Goal: Download file/media

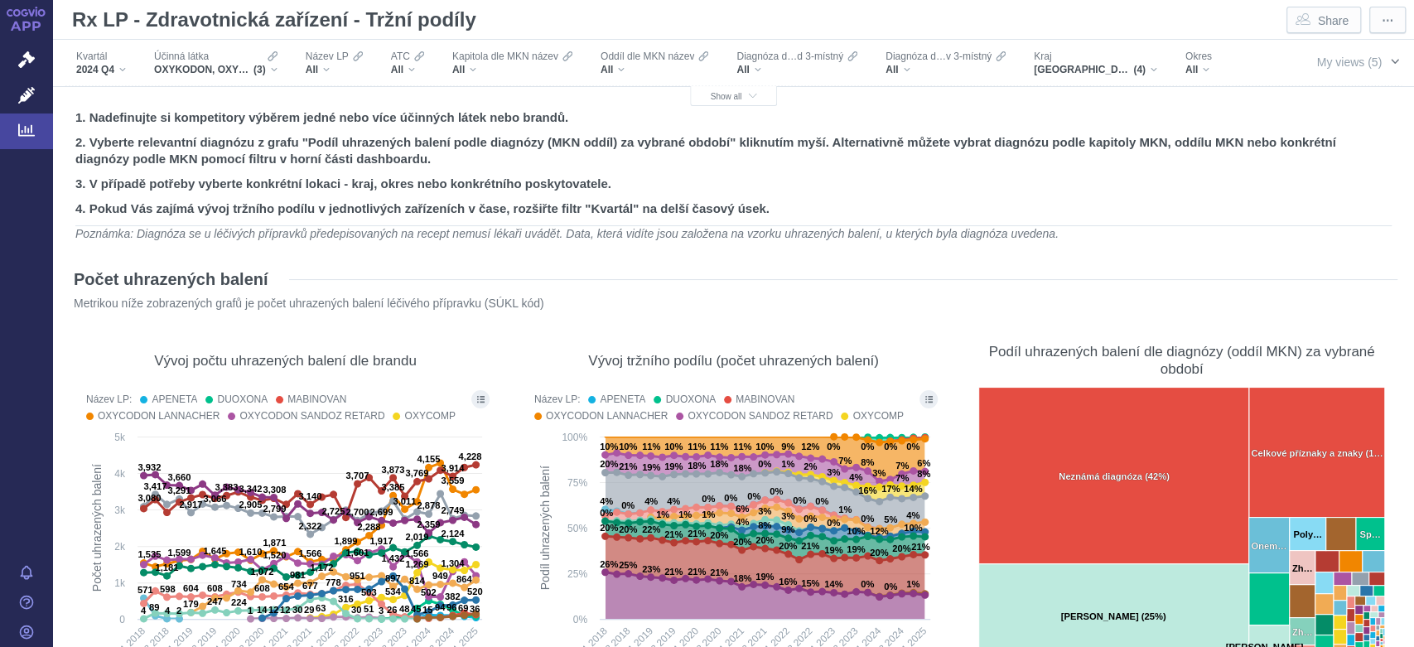
click at [1336, 64] on span "My views (5)" at bounding box center [1349, 62] width 65 height 13
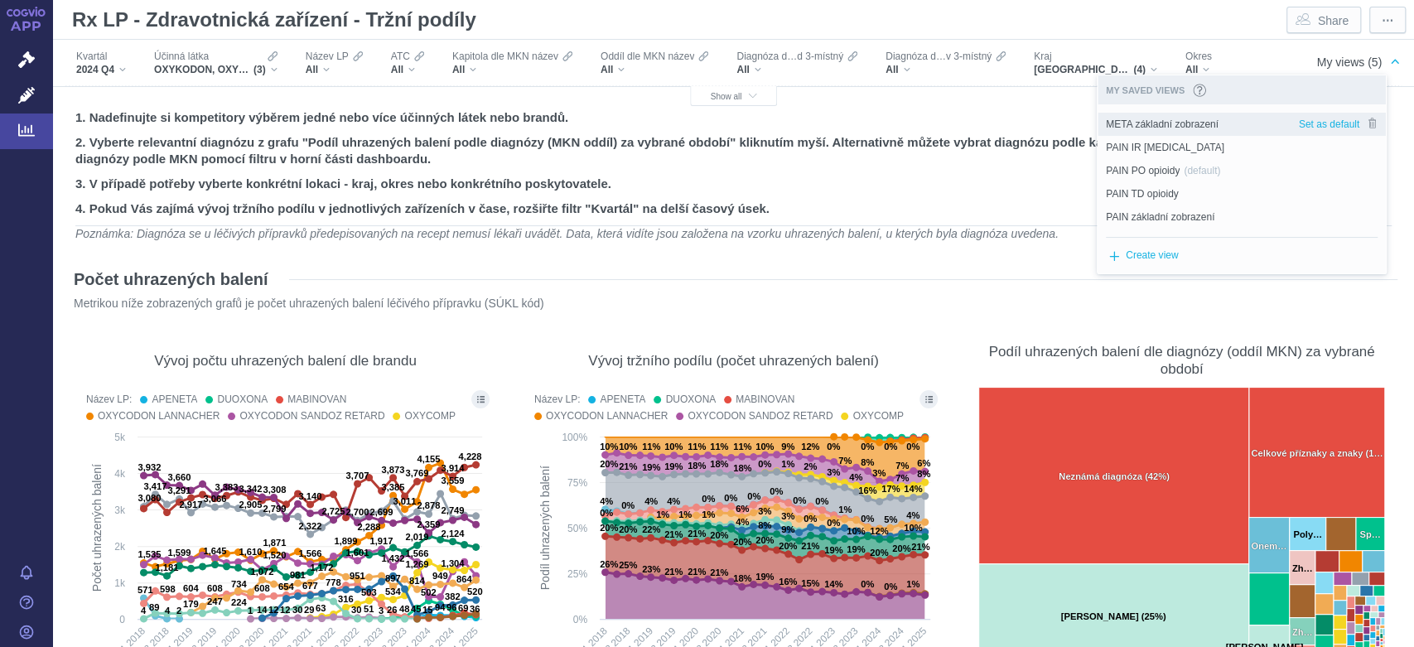
click at [1212, 120] on span "META základní zobrazení" at bounding box center [1162, 124] width 113 height 15
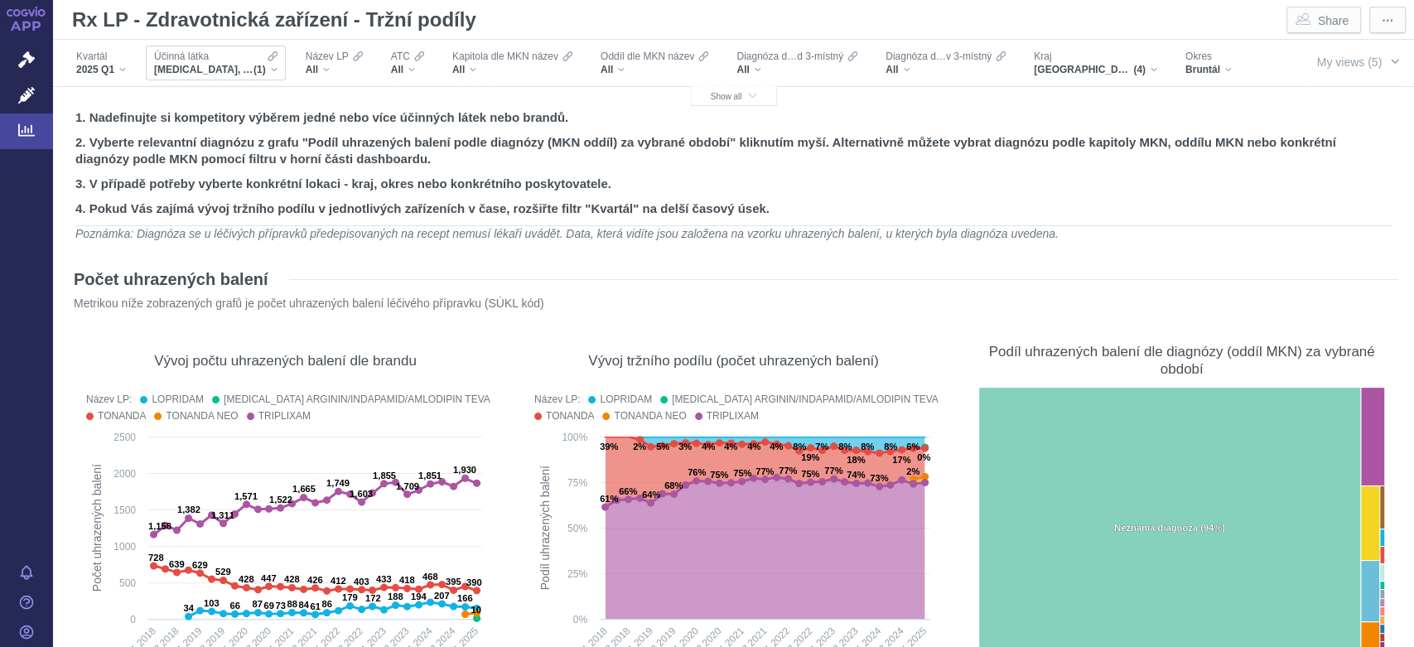
click at [278, 70] on div "Účinná látka [MEDICAL_DATA], AMLODIPIN A INDAPAMID (1)" at bounding box center [216, 63] width 140 height 35
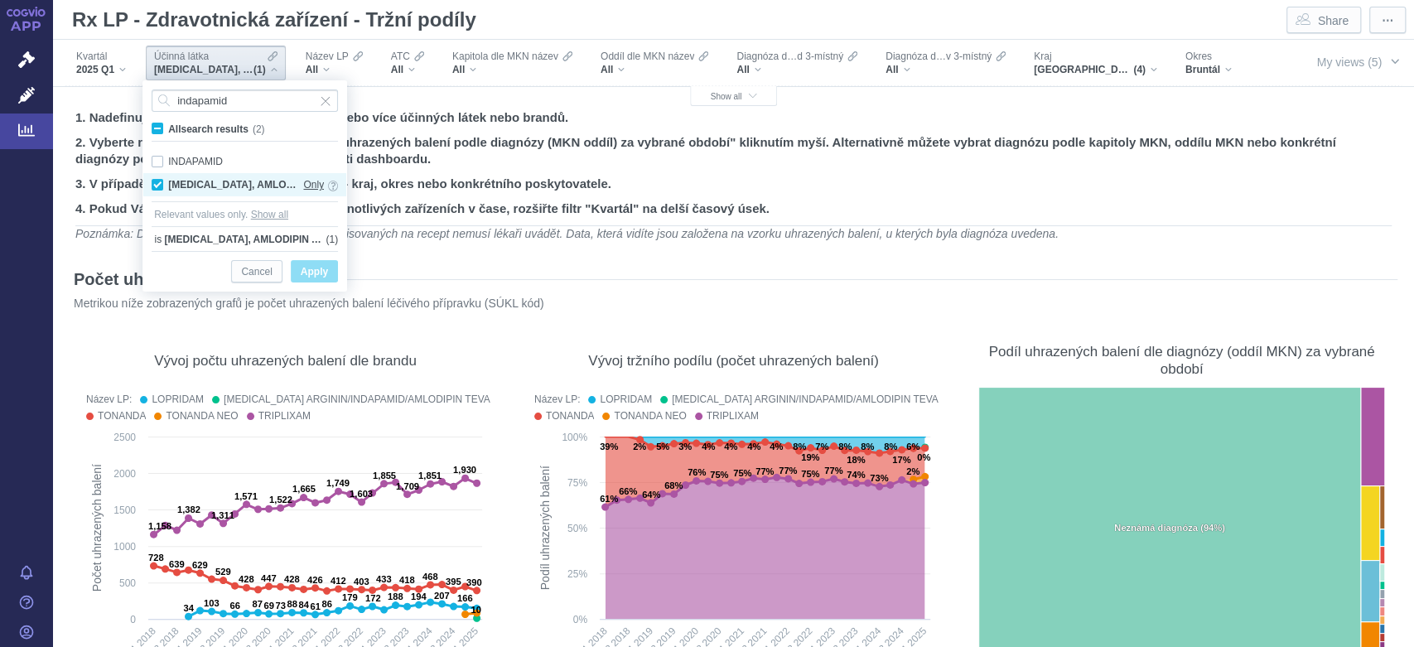
type input "indapamid"
click at [311, 184] on span "Only" at bounding box center [313, 185] width 21 height 18
click at [324, 270] on span "Apply" at bounding box center [314, 272] width 27 height 21
click at [316, 186] on span "Only" at bounding box center [313, 185] width 21 height 18
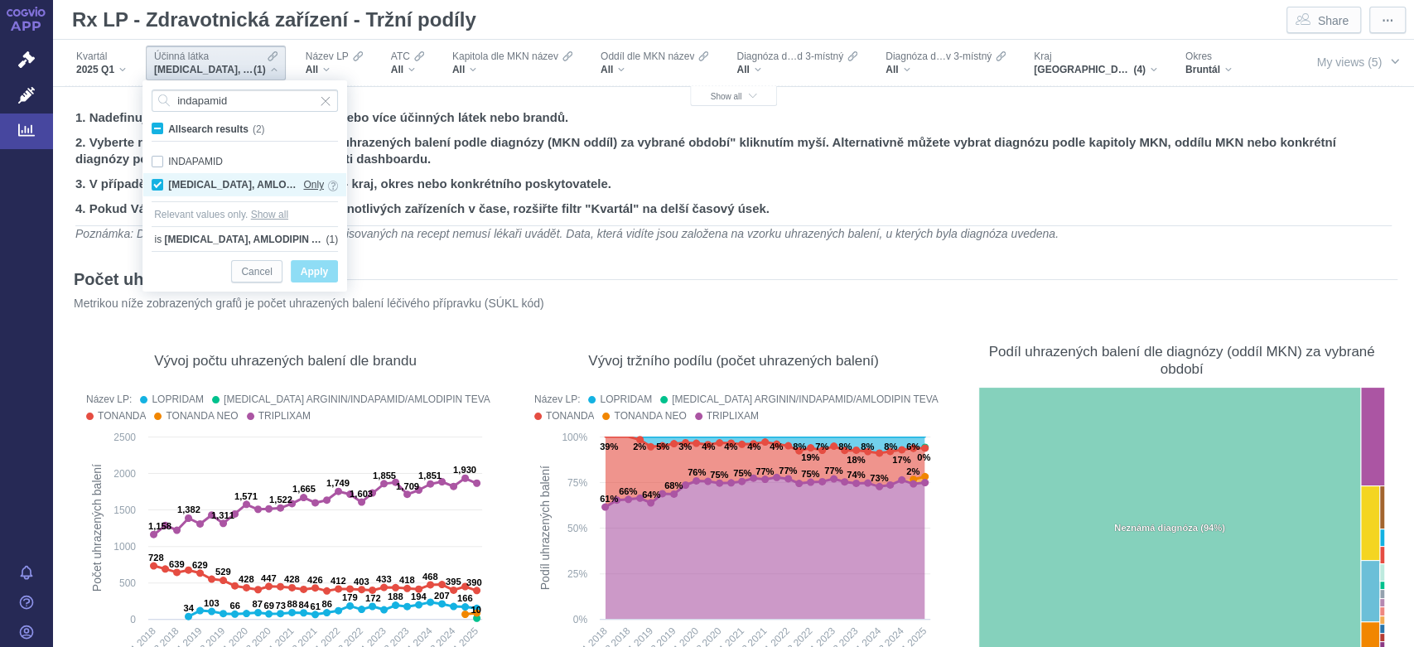
click at [309, 182] on span "Only" at bounding box center [313, 185] width 21 height 18
click at [265, 270] on span "Cancel" at bounding box center [256, 272] width 31 height 21
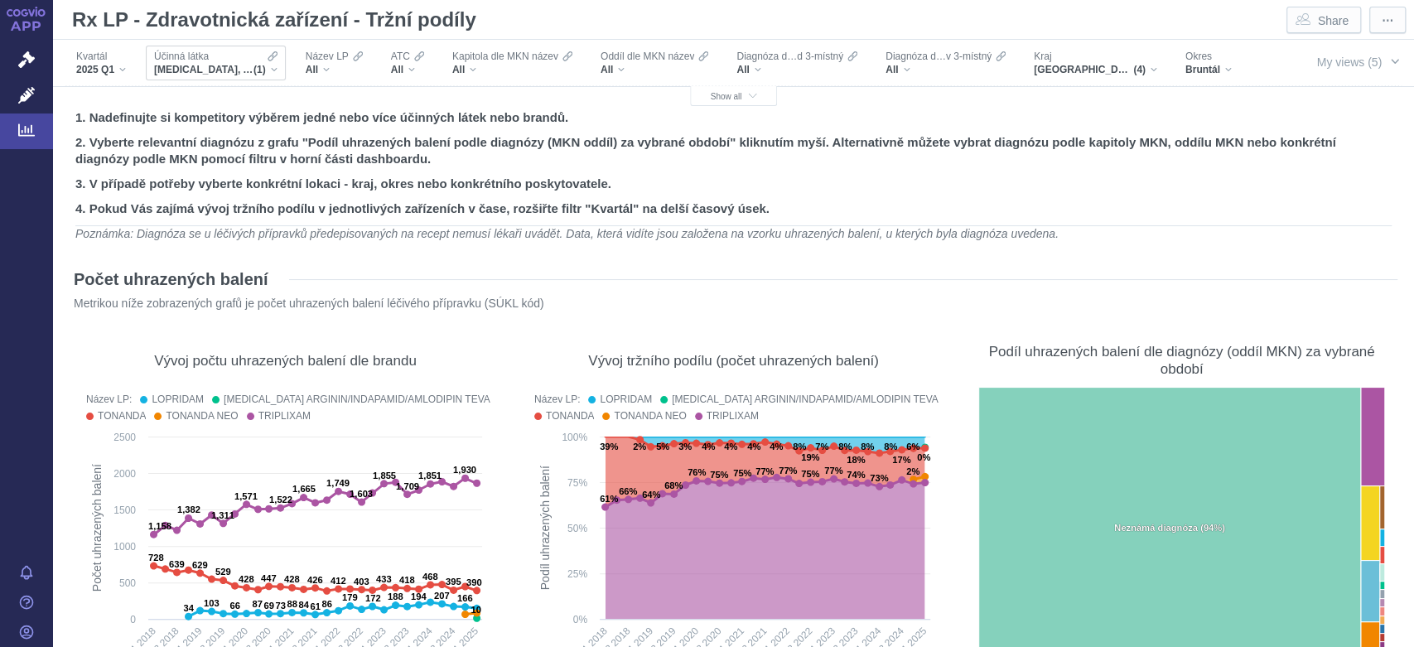
click at [274, 71] on div "[MEDICAL_DATA], AMLODIPIN A INDAPAMID (1)" at bounding box center [215, 69] width 123 height 13
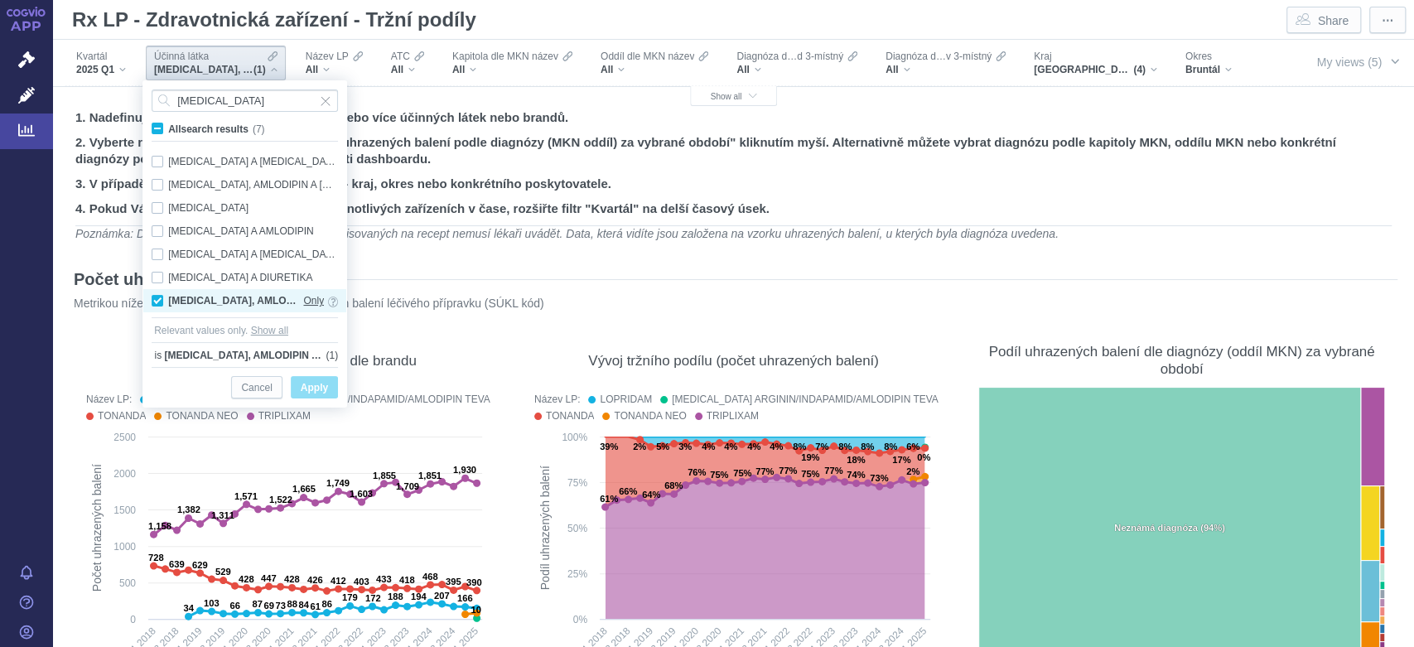
type input "[MEDICAL_DATA]"
click at [312, 298] on span "Only" at bounding box center [313, 301] width 21 height 18
click at [326, 295] on div "[MEDICAL_DATA], AMLODIPIN A INDAPAMID Only" at bounding box center [244, 300] width 203 height 23
checkbox input "false"
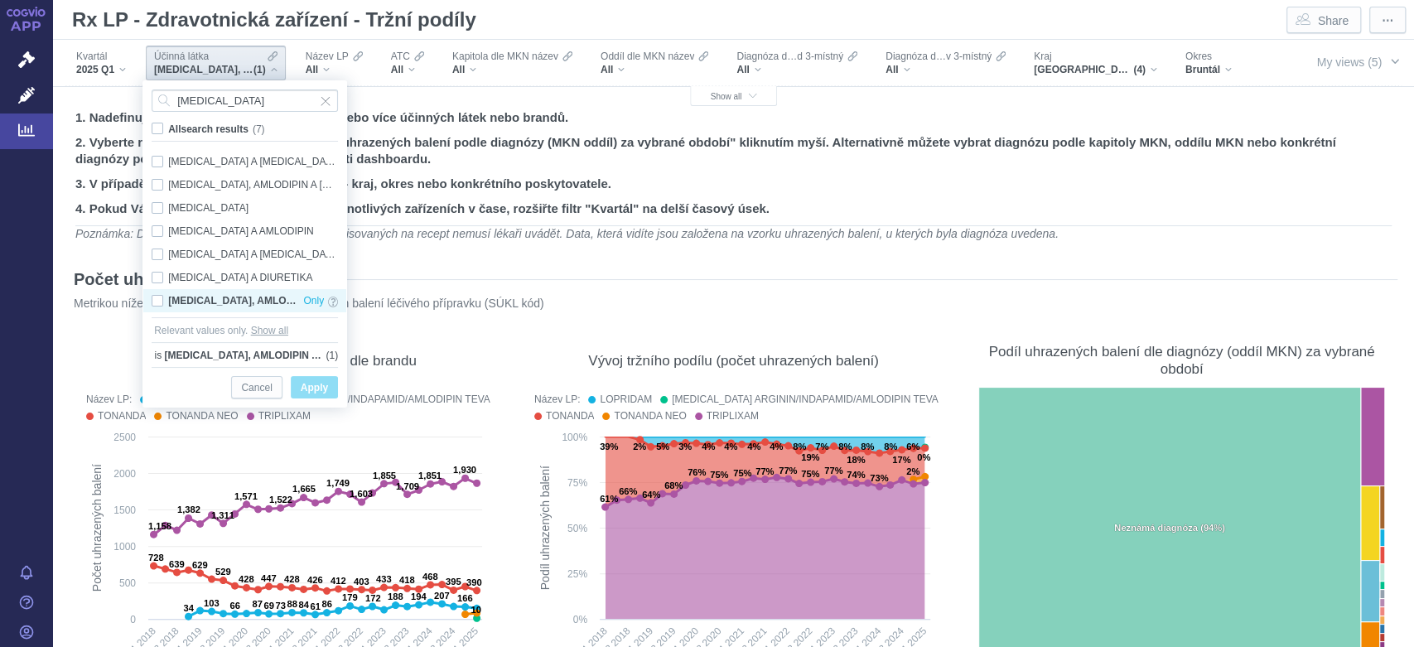
checkbox input "false"
click at [157, 301] on div "[MEDICAL_DATA], AMLODIPIN A INDAPAMID Only" at bounding box center [244, 300] width 203 height 23
checkbox input "true"
click at [314, 300] on span "Only" at bounding box center [313, 301] width 21 height 18
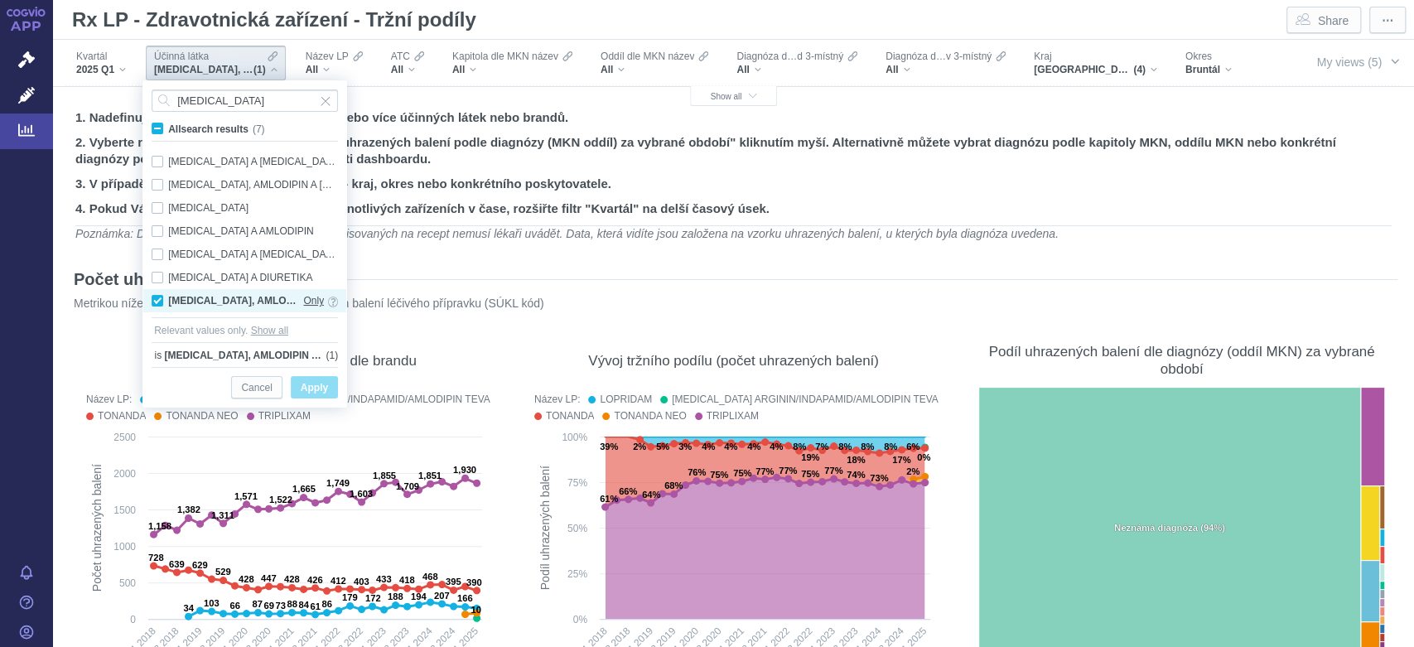
click at [314, 300] on span "Only" at bounding box center [313, 301] width 21 height 18
click at [158, 300] on div "[MEDICAL_DATA], AMLODIPIN A INDAPAMID Only" at bounding box center [244, 300] width 203 height 23
checkbox input "false"
click at [311, 299] on span "Only" at bounding box center [313, 301] width 21 height 18
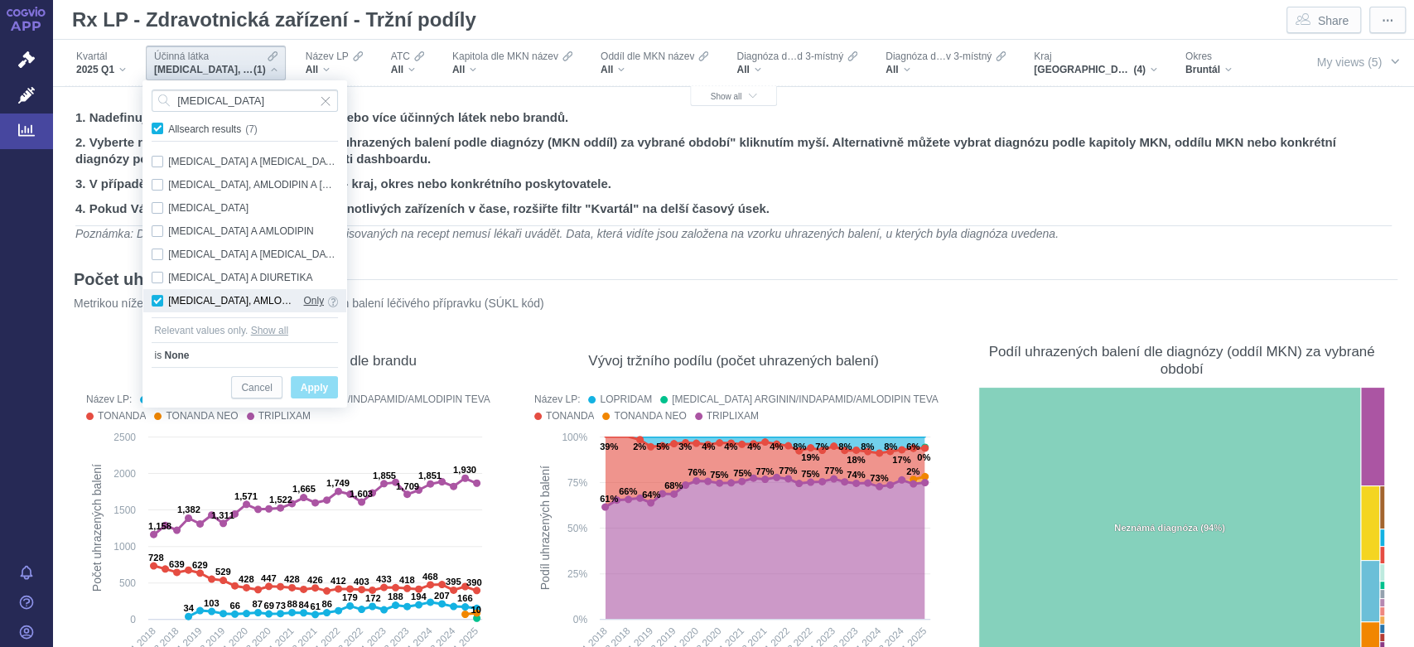
checkbox input "true"
click at [264, 330] on button "Show all" at bounding box center [269, 330] width 37 height 17
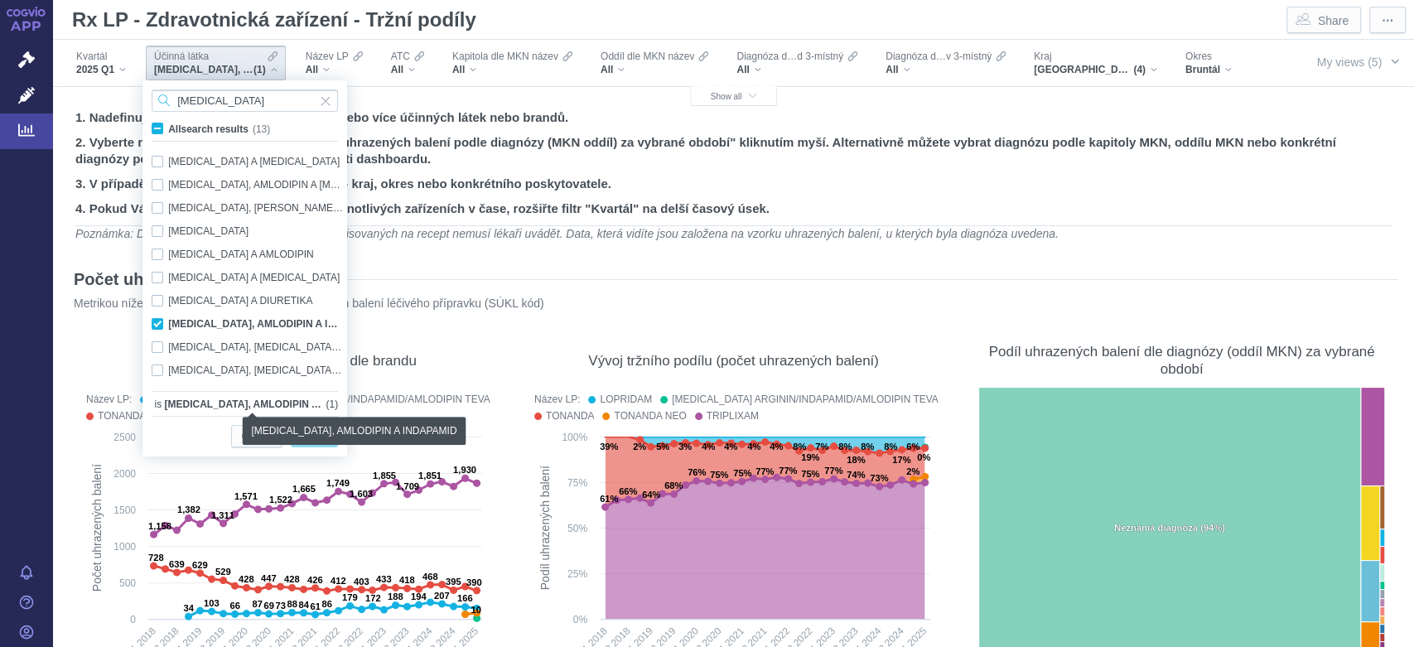
scroll to position [58, 0]
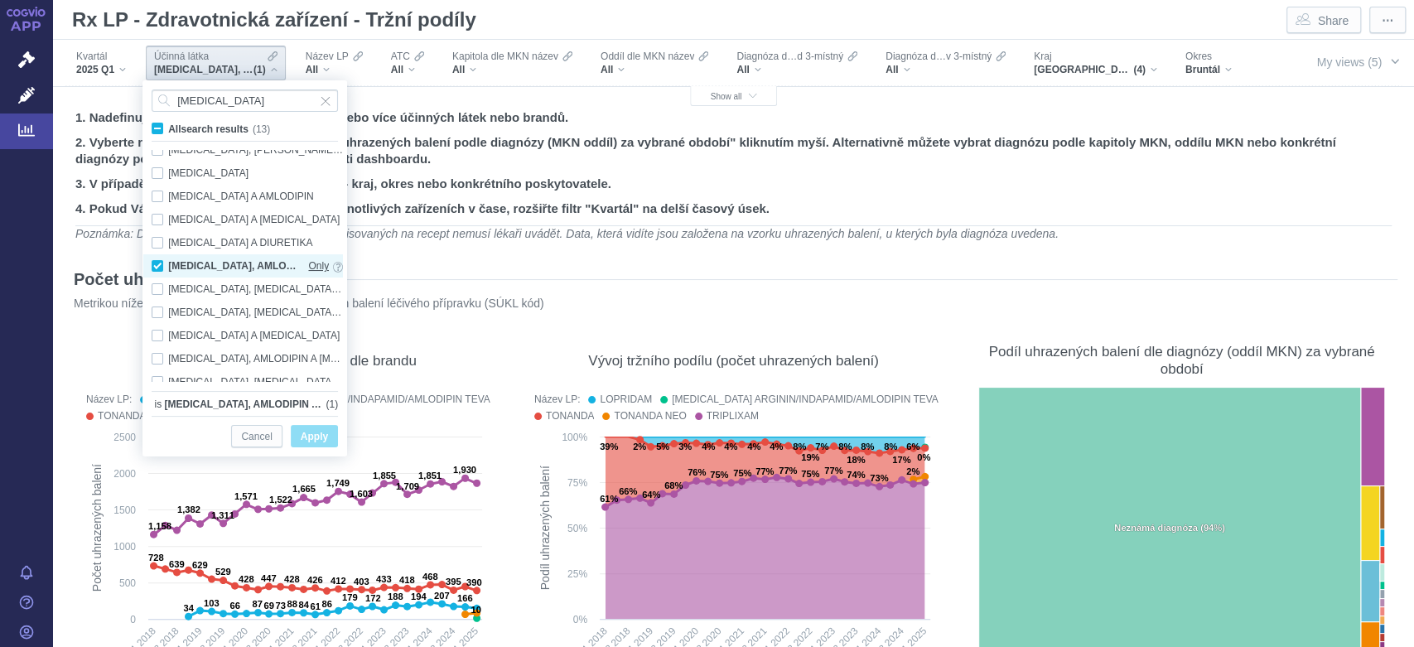
click at [312, 268] on span "Only" at bounding box center [318, 266] width 21 height 18
click at [319, 434] on span "Apply" at bounding box center [314, 437] width 27 height 21
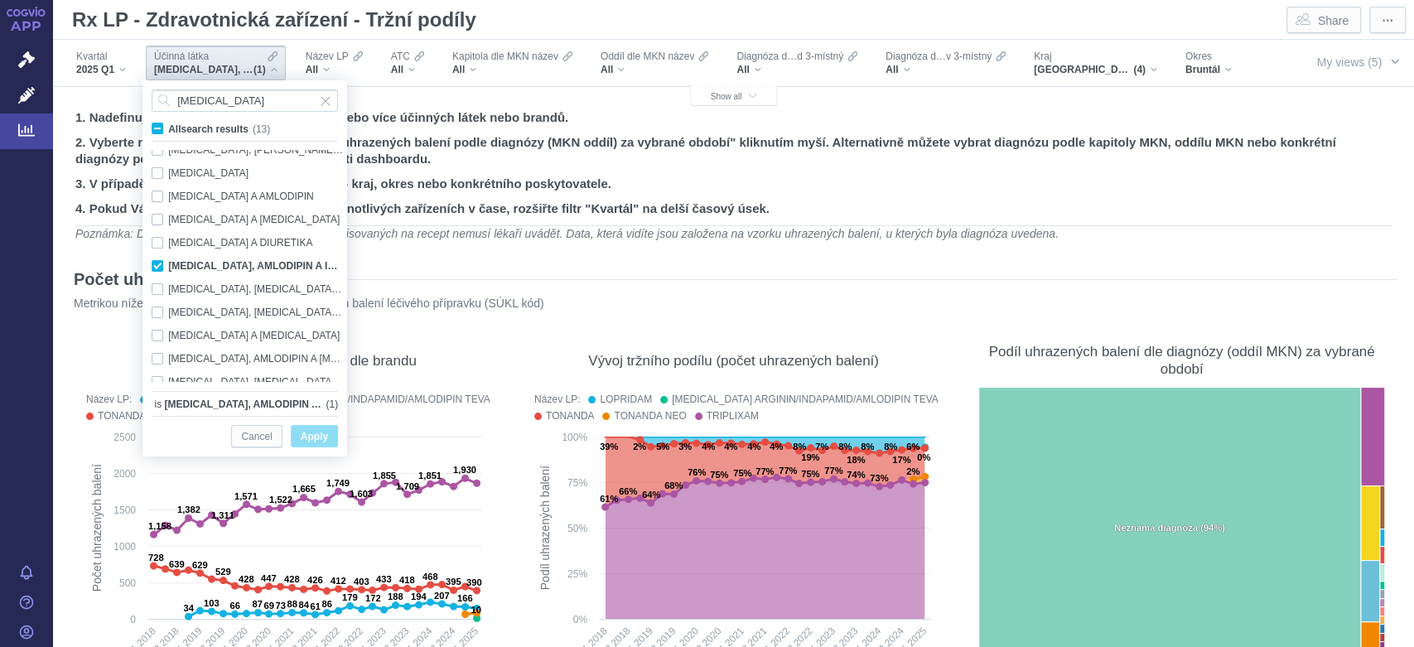
click at [595, 238] on em "Poznámka: Diagnóza se u léčivých přípravků předepisovaných na recept nemusí lék…" at bounding box center [566, 233] width 983 height 13
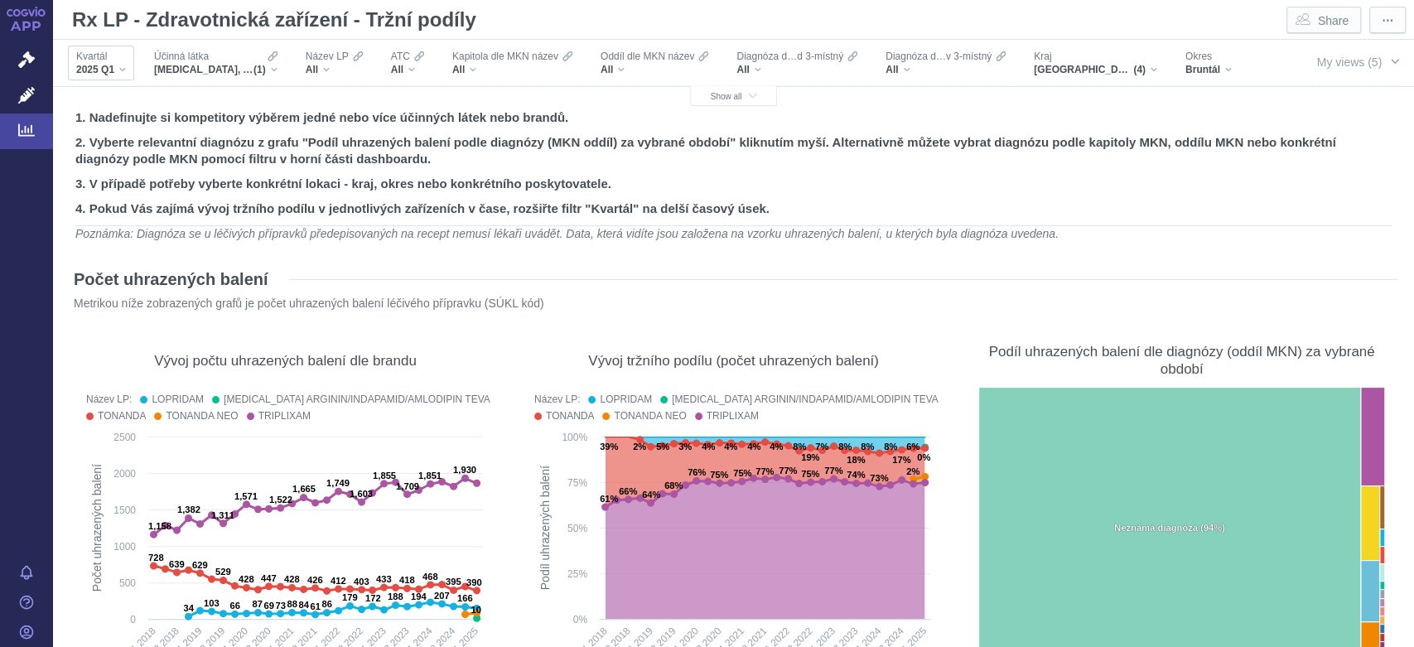
click at [122, 71] on div "2025 Q1" at bounding box center [101, 69] width 50 height 13
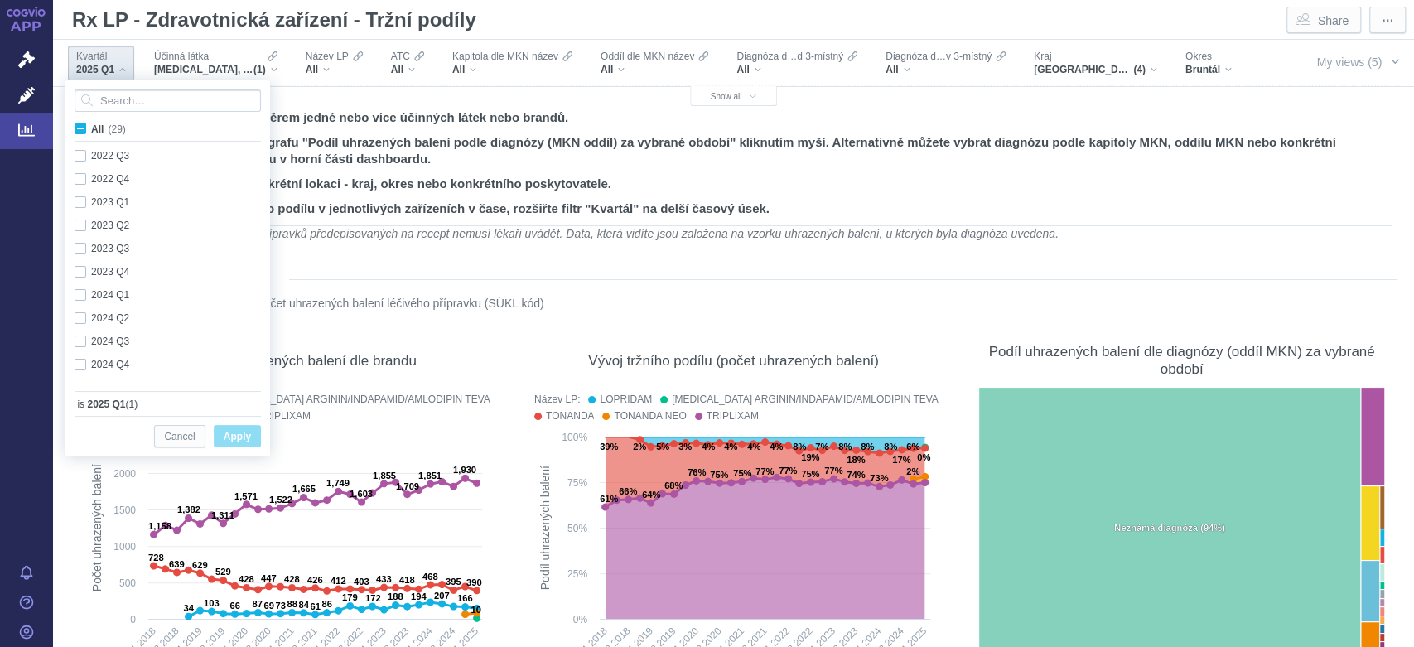
scroll to position [440, 0]
click at [231, 347] on span "Only" at bounding box center [241, 348] width 21 height 18
checkbox input "true"
checkbox input "false"
click at [235, 372] on span "Only" at bounding box center [241, 371] width 21 height 18
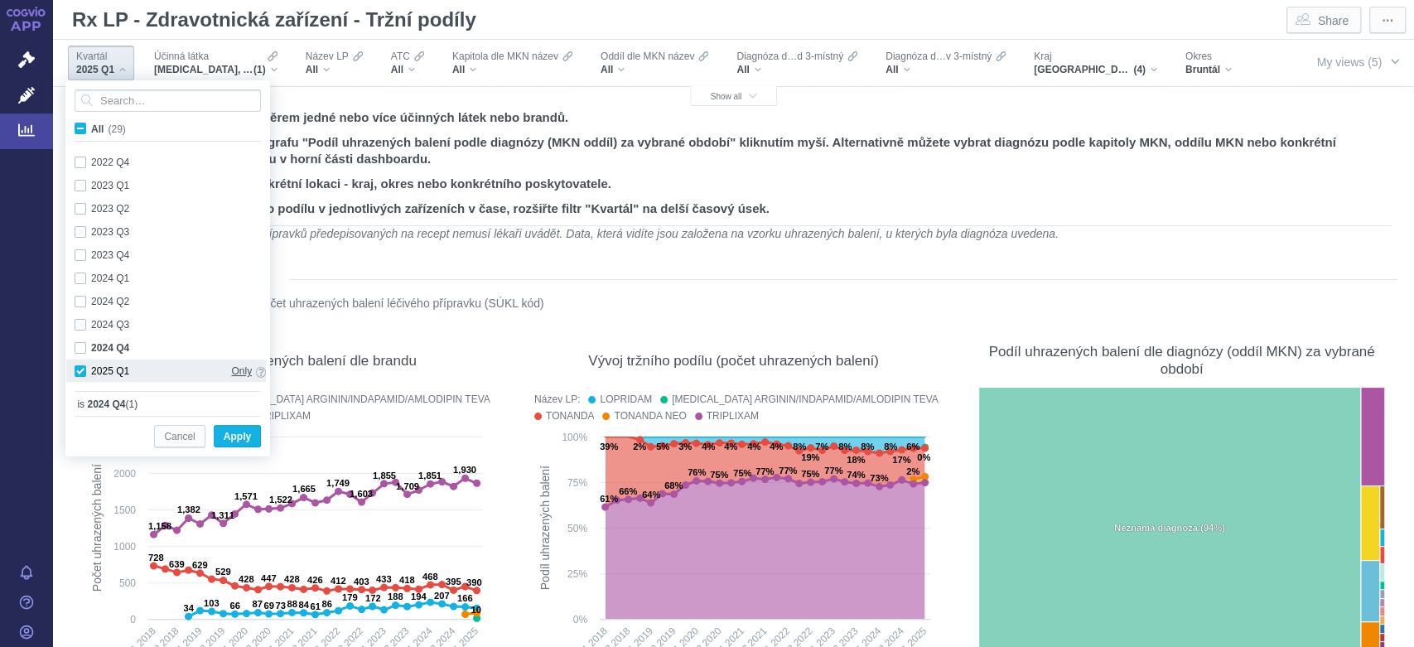
checkbox input "false"
checkbox input "true"
click at [529, 271] on div "Počet uhrazených balení" at bounding box center [734, 279] width 1328 height 27
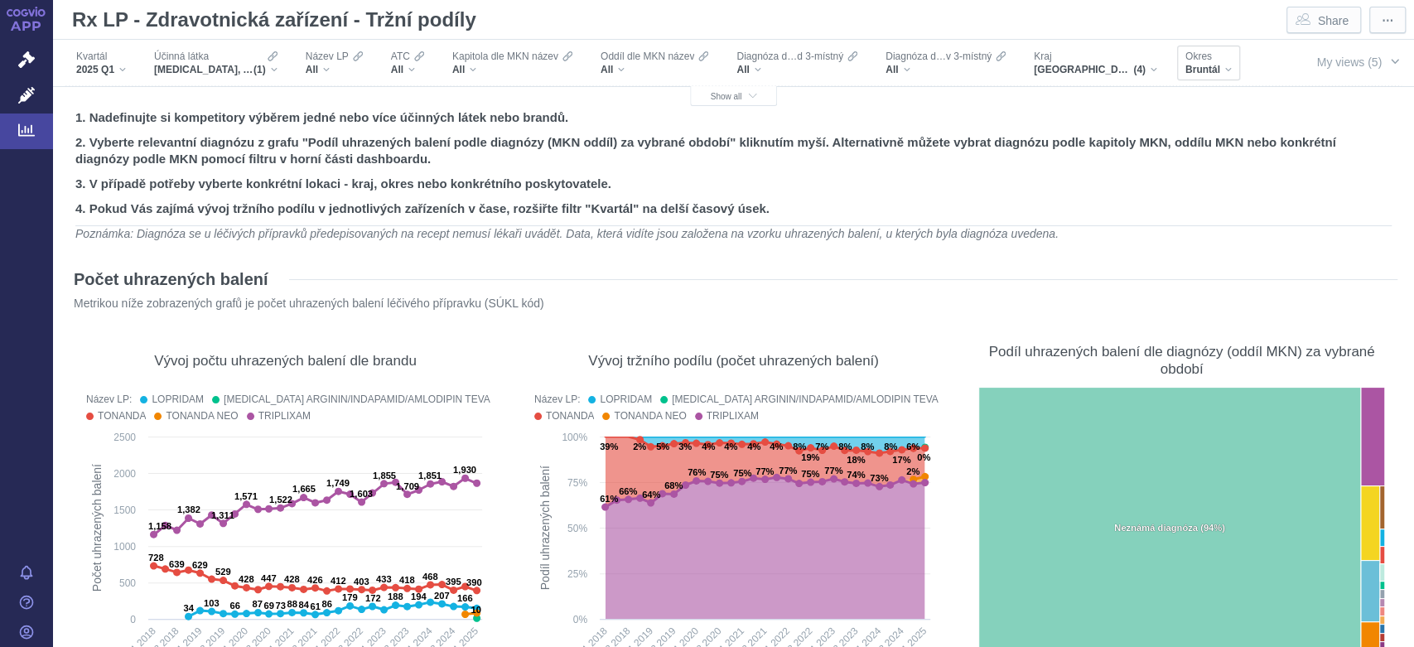
click at [1231, 61] on div "Okres Bruntál" at bounding box center [1208, 63] width 63 height 35
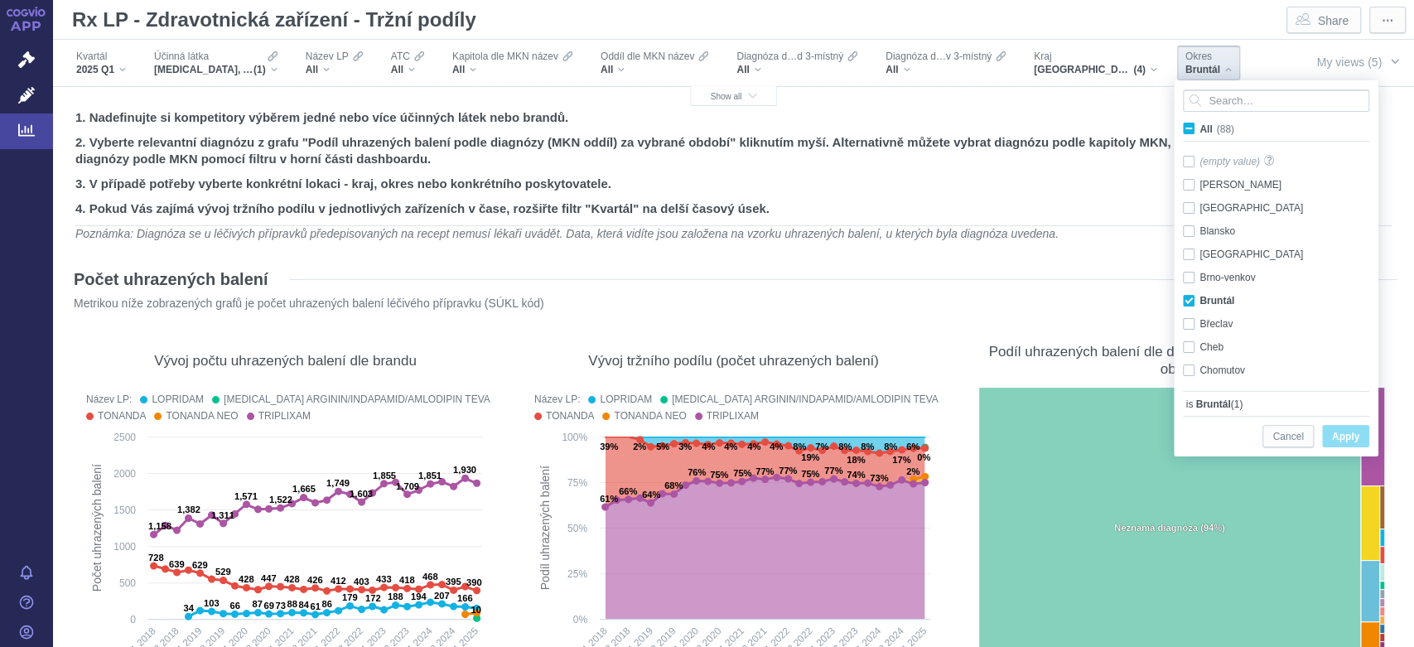
scroll to position [34, 0]
click at [1246, 104] on input "Search attribute values" at bounding box center [1276, 100] width 186 height 22
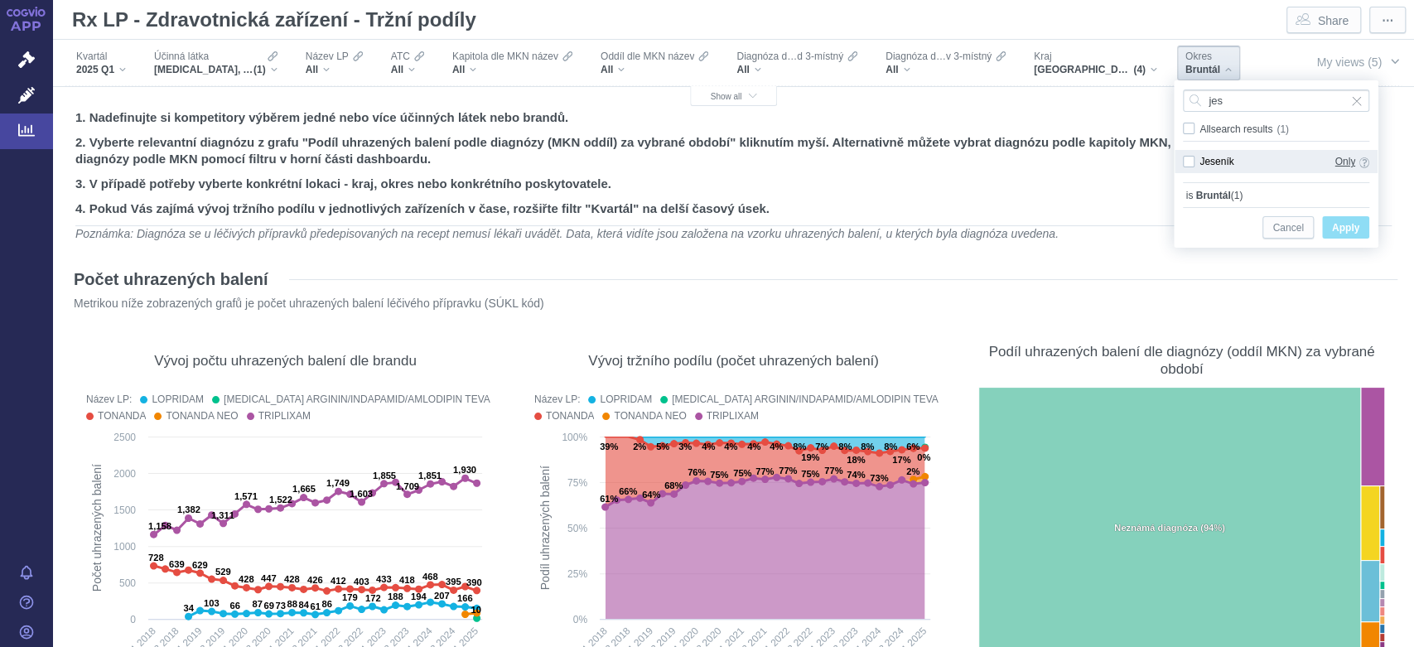
type input "jes"
click at [1342, 161] on span "Only" at bounding box center [1345, 161] width 21 height 18
checkbox input "true"
click at [1352, 222] on span "Apply" at bounding box center [1345, 228] width 27 height 21
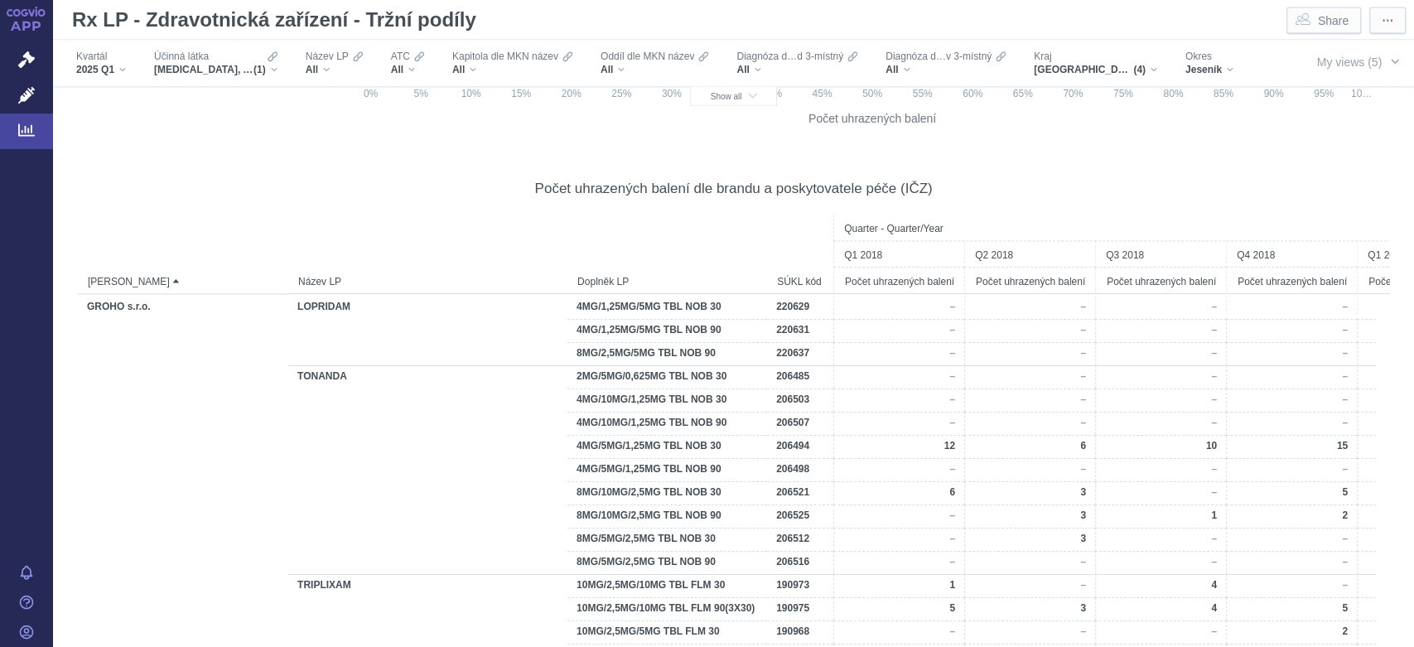
scroll to position [1921, 0]
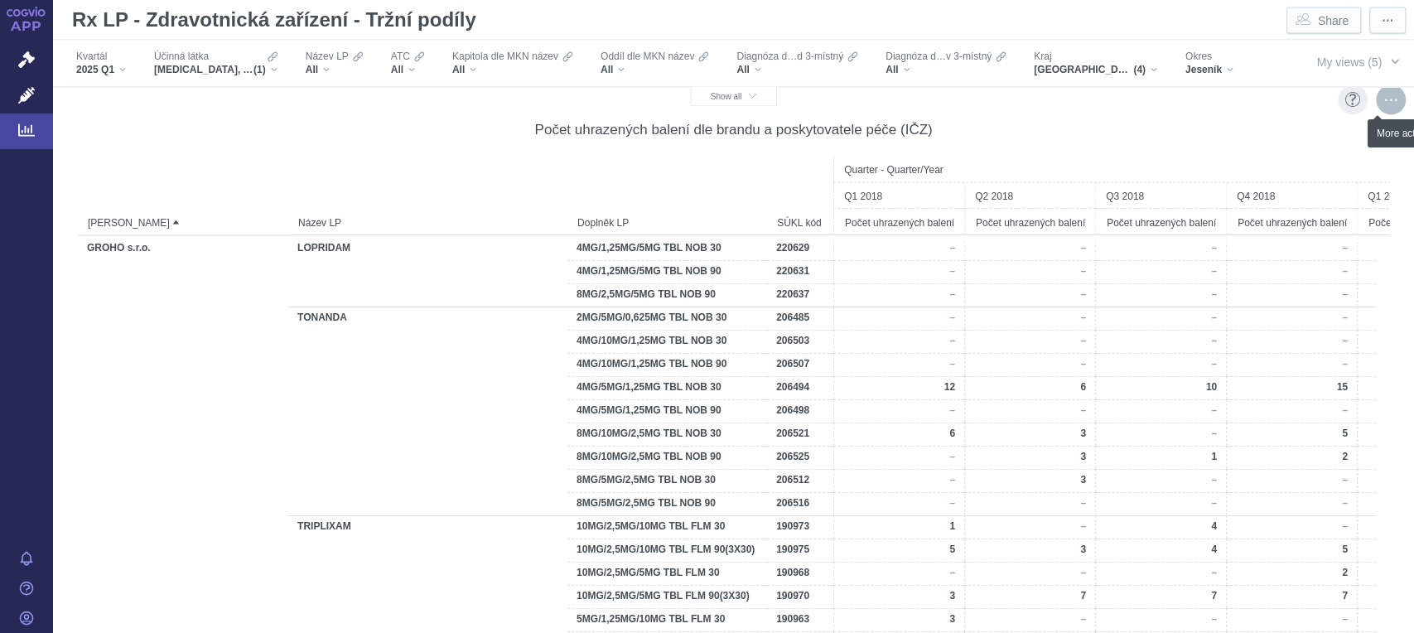
click at [1376, 101] on div "More actions" at bounding box center [1391, 100] width 30 height 30
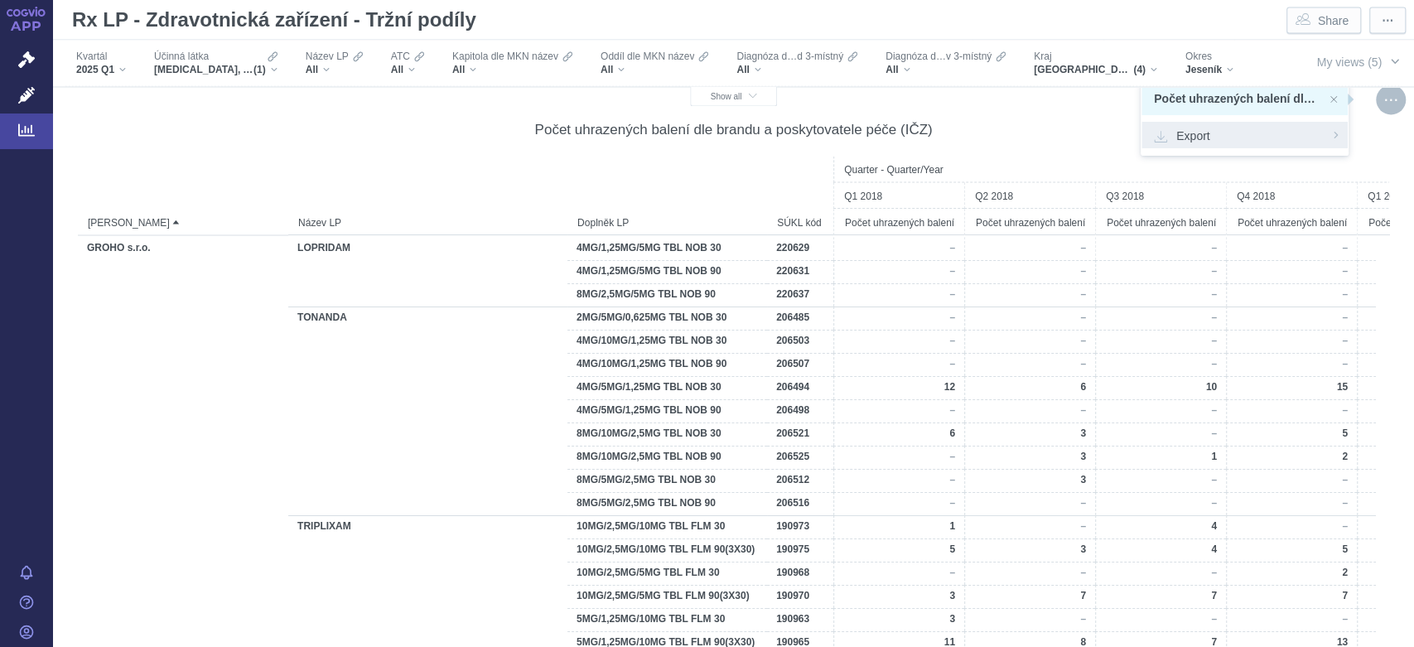
click at [1206, 139] on span "Export" at bounding box center [1244, 135] width 181 height 17
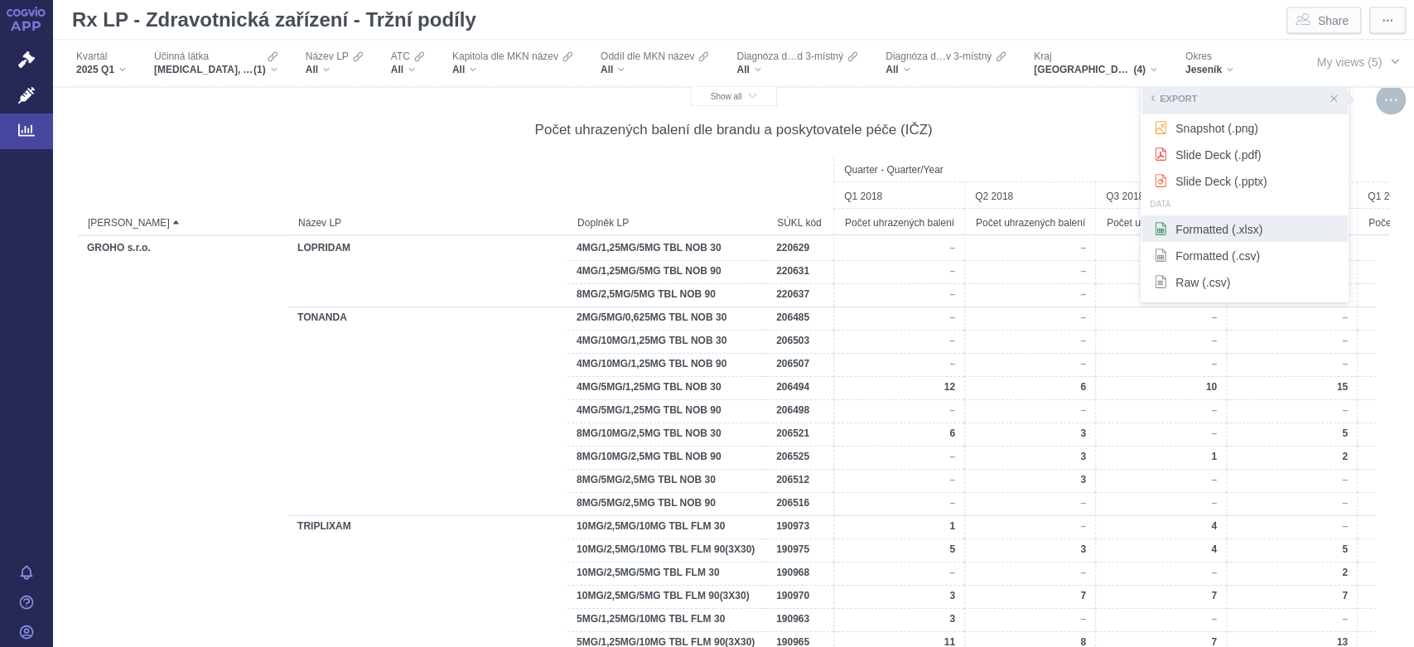
click at [1205, 226] on span "Formatted (.xlsx)" at bounding box center [1244, 228] width 181 height 17
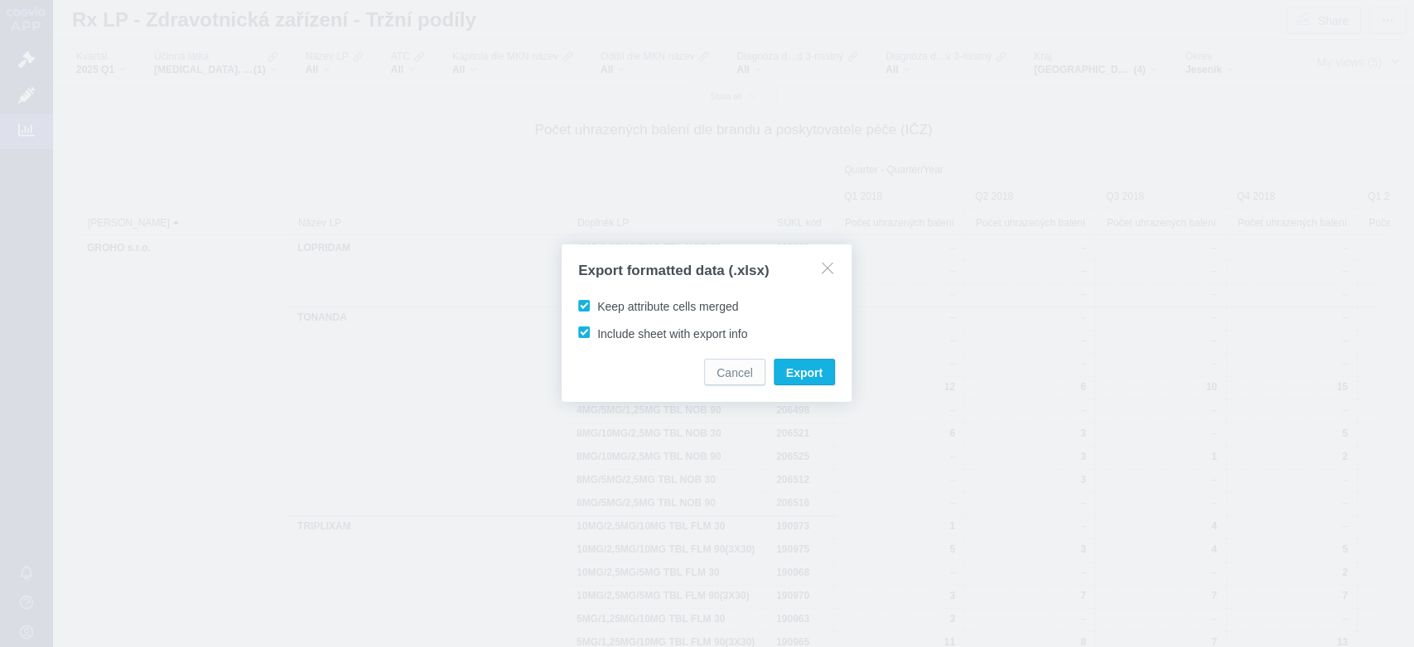
click at [597, 308] on span "Keep attribute cells merged" at bounding box center [667, 306] width 141 height 13
click at [595, 308] on input "Keep attribute cells merged" at bounding box center [600, 302] width 11 height 11
checkbox input "false"
click at [809, 371] on span "Export" at bounding box center [804, 373] width 36 height 17
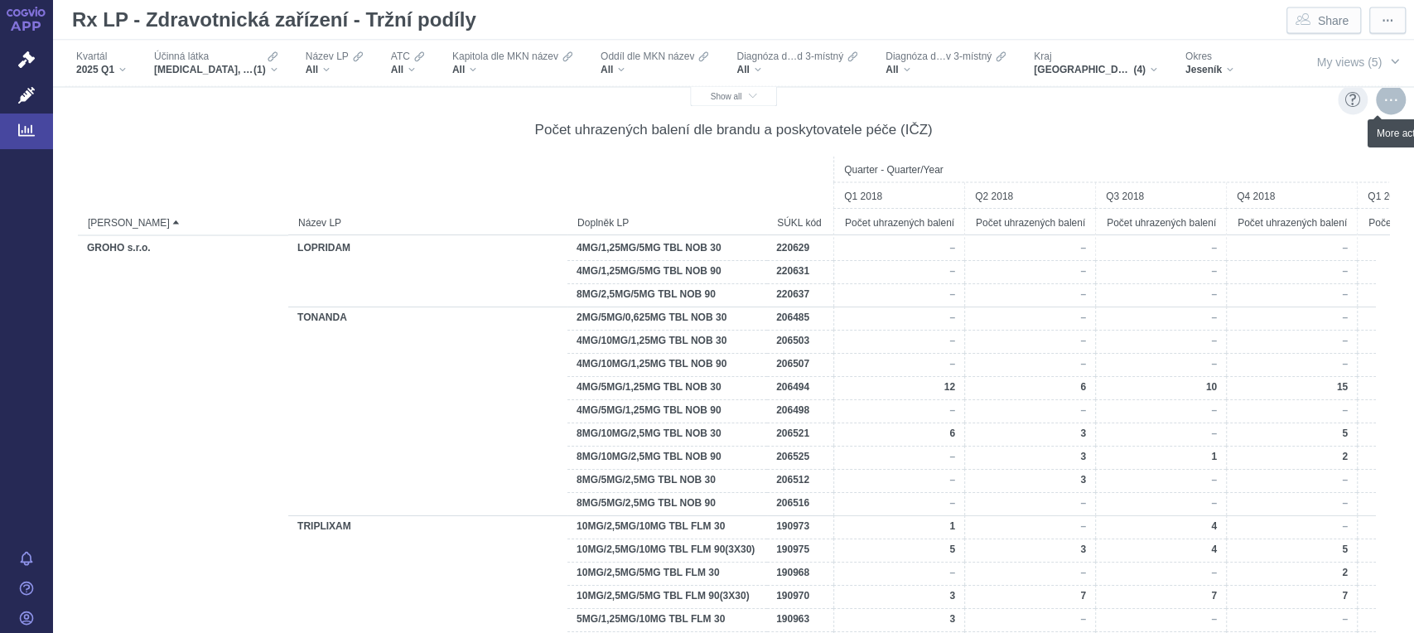
click at [1379, 96] on div "More actions" at bounding box center [1391, 100] width 30 height 30
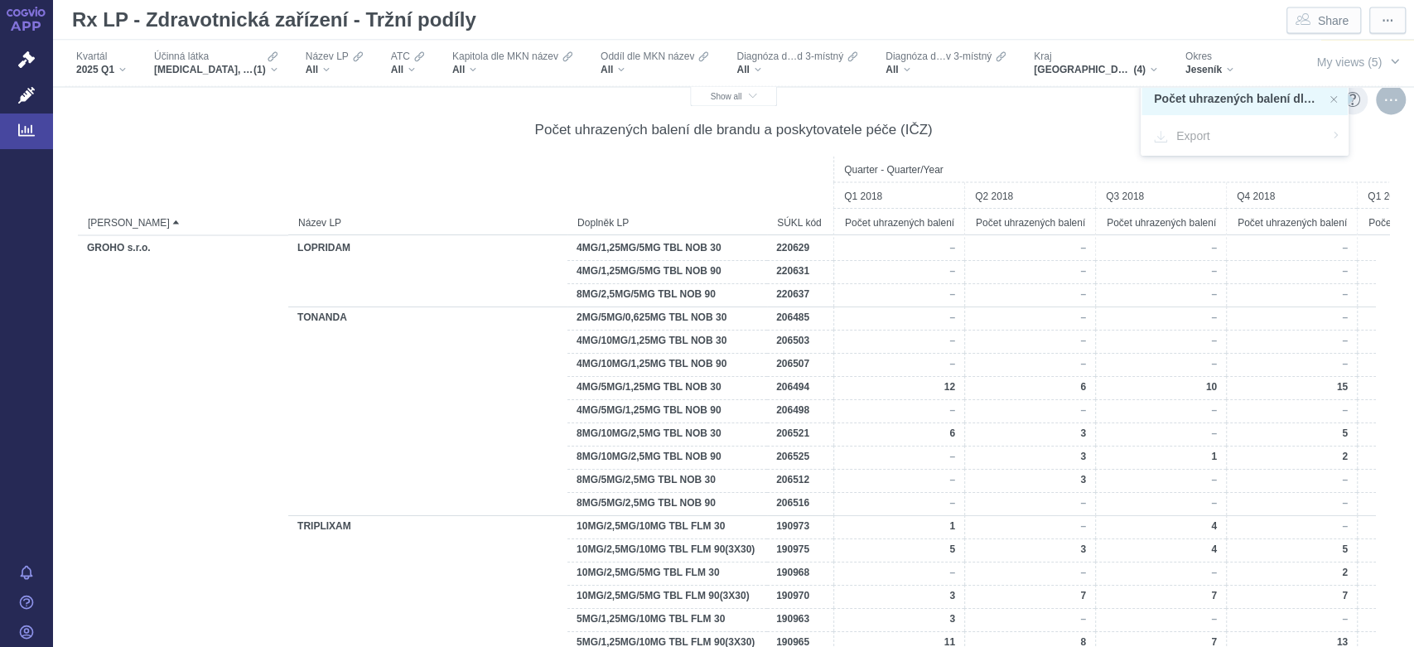
click at [1092, 125] on div "Počet uhrazených balení dle brandu a poskytovatele péče (IČZ)" at bounding box center [734, 129] width 1312 height 18
